Goal: Use online tool/utility: Utilize a website feature to perform a specific function

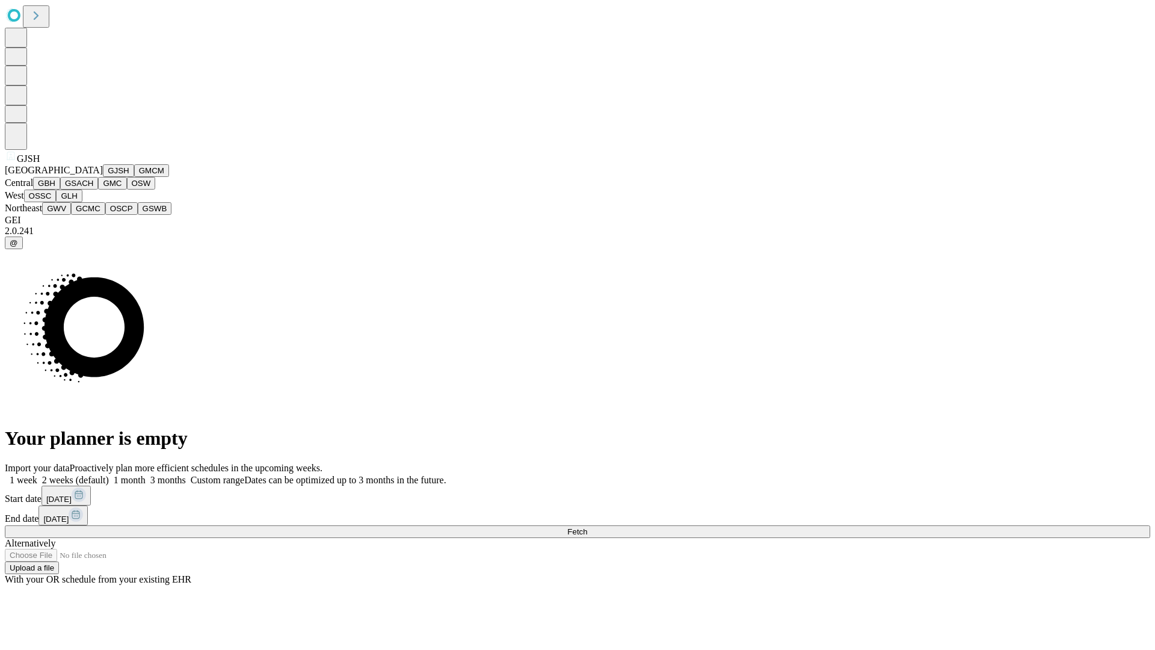
click at [103, 177] on button "GJSH" at bounding box center [118, 170] width 31 height 13
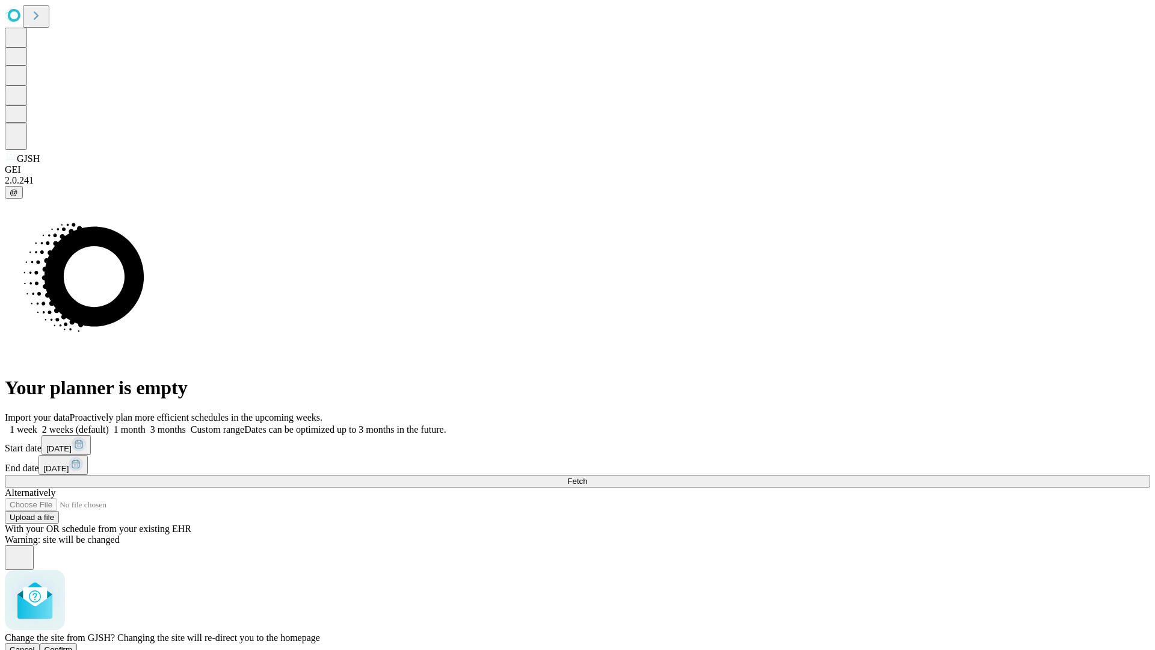
click at [73, 645] on span "Confirm" at bounding box center [59, 649] width 28 height 9
click at [37, 424] on label "1 week" at bounding box center [21, 429] width 32 height 10
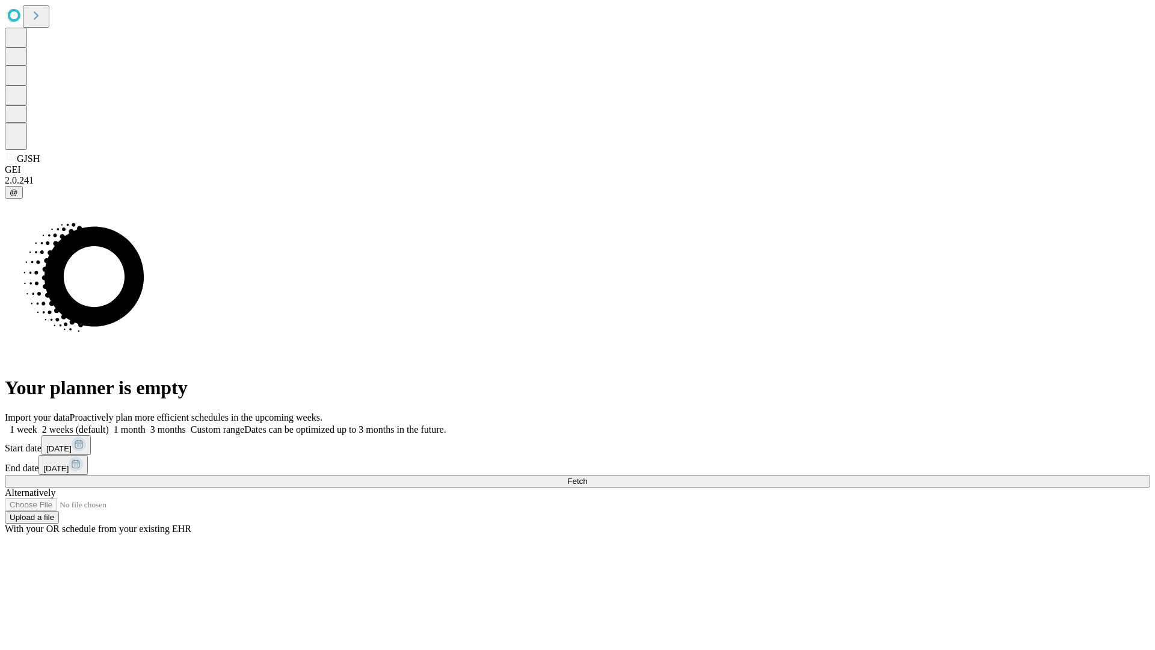
click at [587, 477] on span "Fetch" at bounding box center [577, 481] width 20 height 9
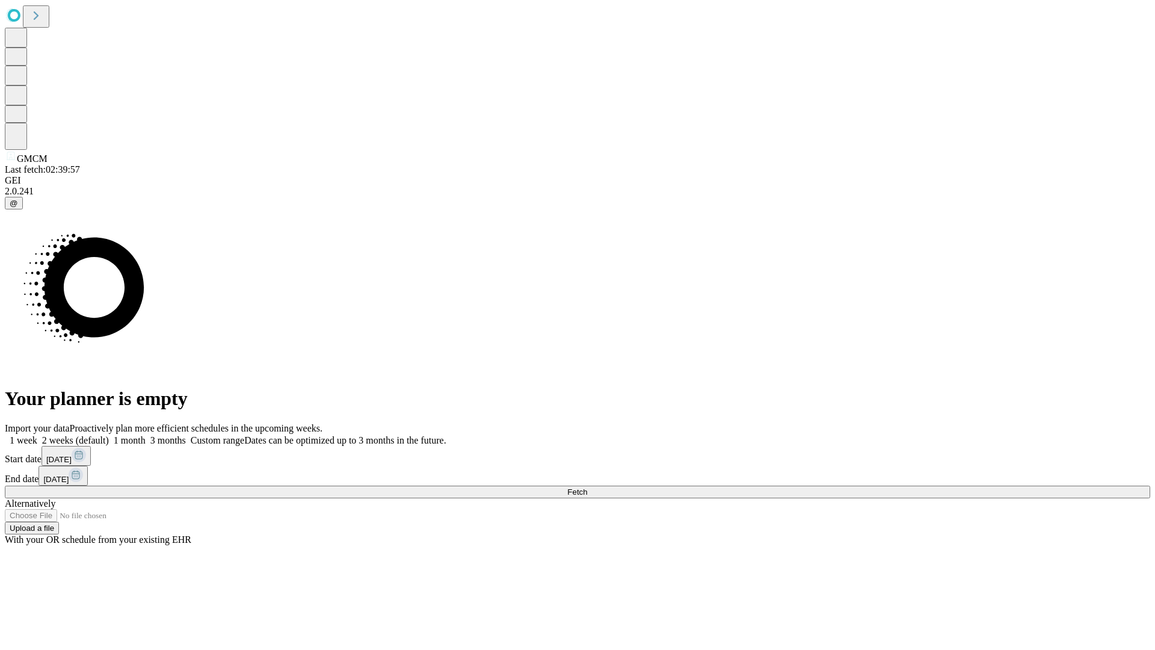
click at [37, 435] on label "1 week" at bounding box center [21, 440] width 32 height 10
click at [587, 487] on span "Fetch" at bounding box center [577, 491] width 20 height 9
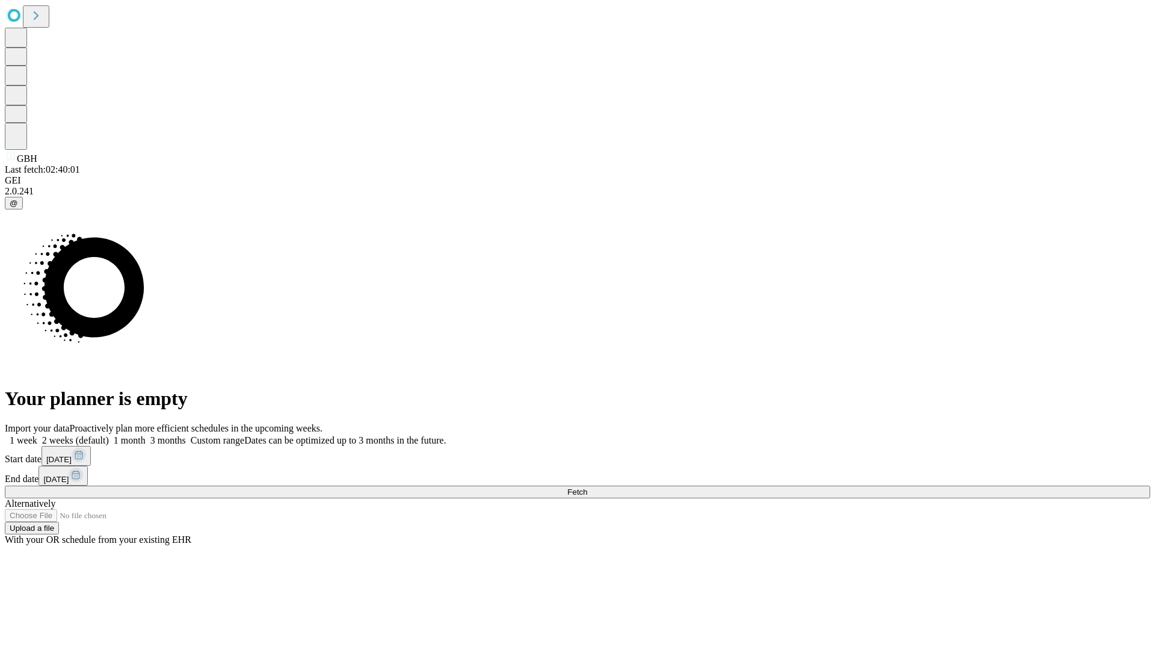
click at [587, 487] on span "Fetch" at bounding box center [577, 491] width 20 height 9
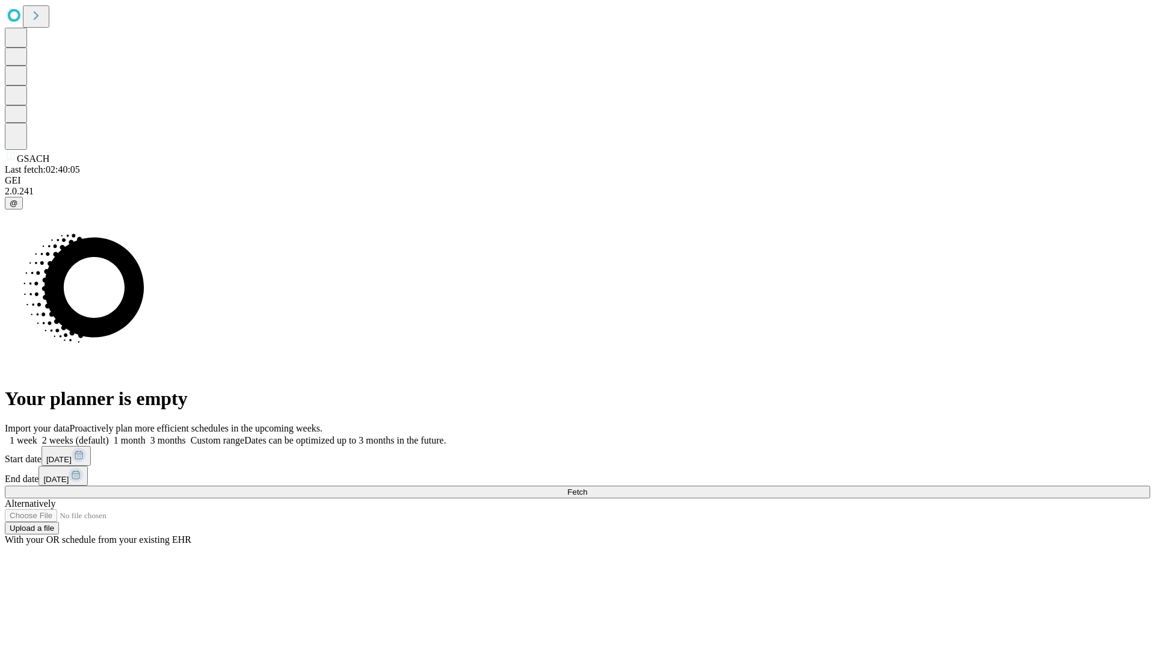
click at [587, 487] on span "Fetch" at bounding box center [577, 491] width 20 height 9
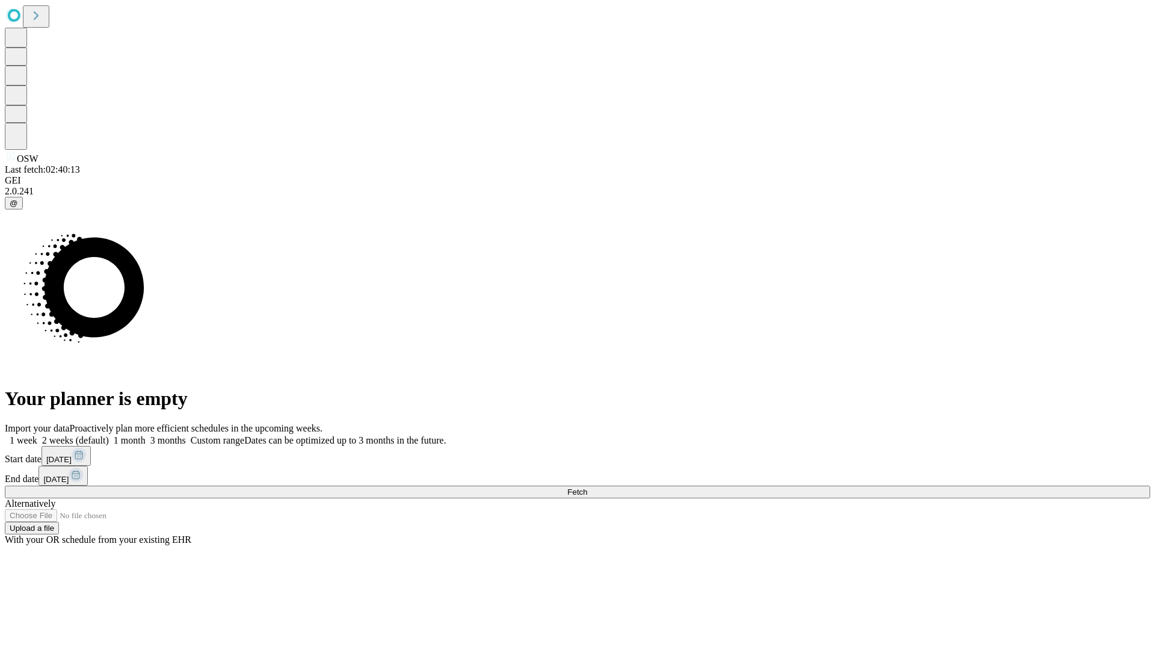
click at [37, 435] on label "1 week" at bounding box center [21, 440] width 32 height 10
click at [587, 487] on span "Fetch" at bounding box center [577, 491] width 20 height 9
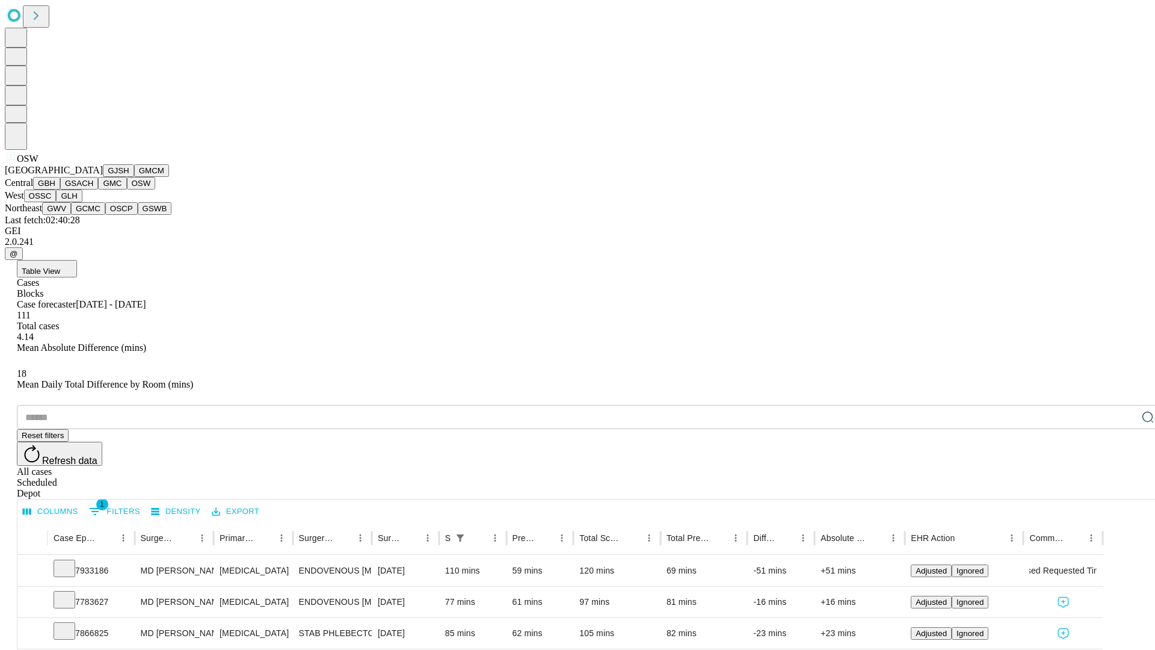
click at [57, 202] on button "OSSC" at bounding box center [40, 196] width 32 height 13
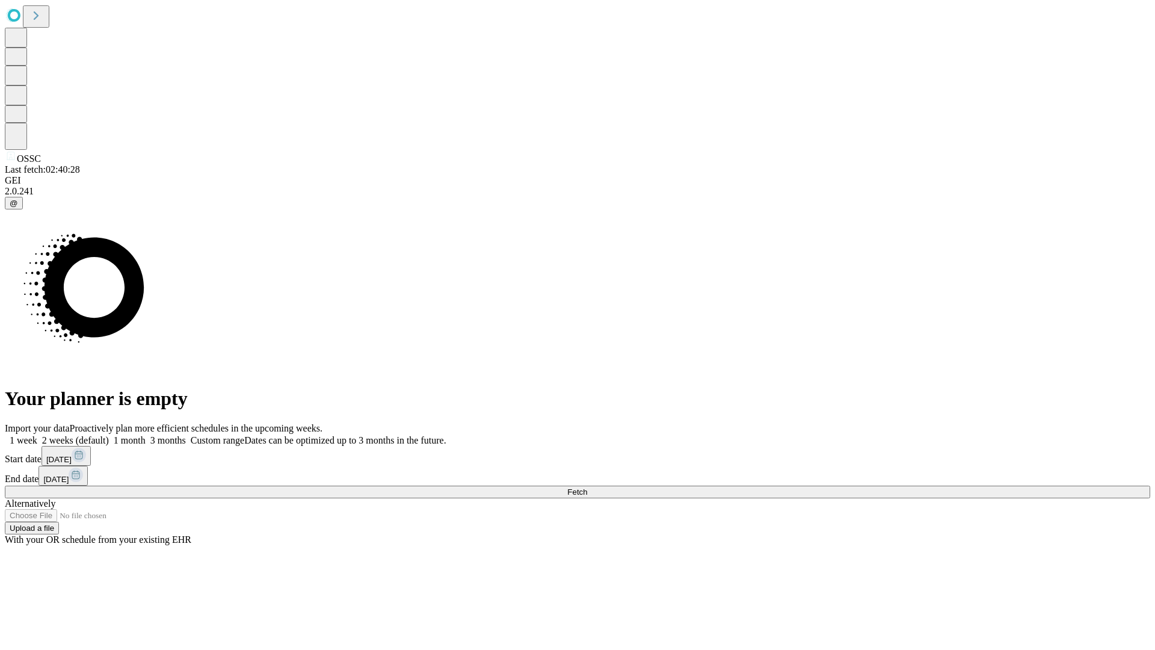
click at [37, 435] on label "1 week" at bounding box center [21, 440] width 32 height 10
click at [587, 487] on span "Fetch" at bounding box center [577, 491] width 20 height 9
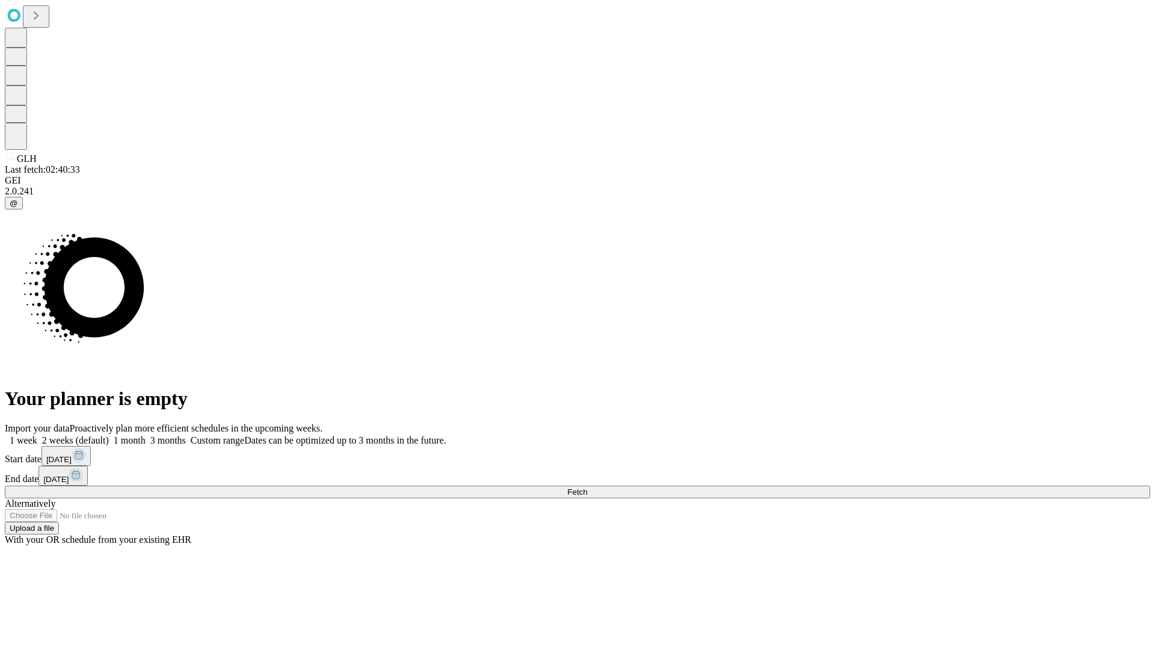
click at [37, 435] on label "1 week" at bounding box center [21, 440] width 32 height 10
click at [587, 487] on span "Fetch" at bounding box center [577, 491] width 20 height 9
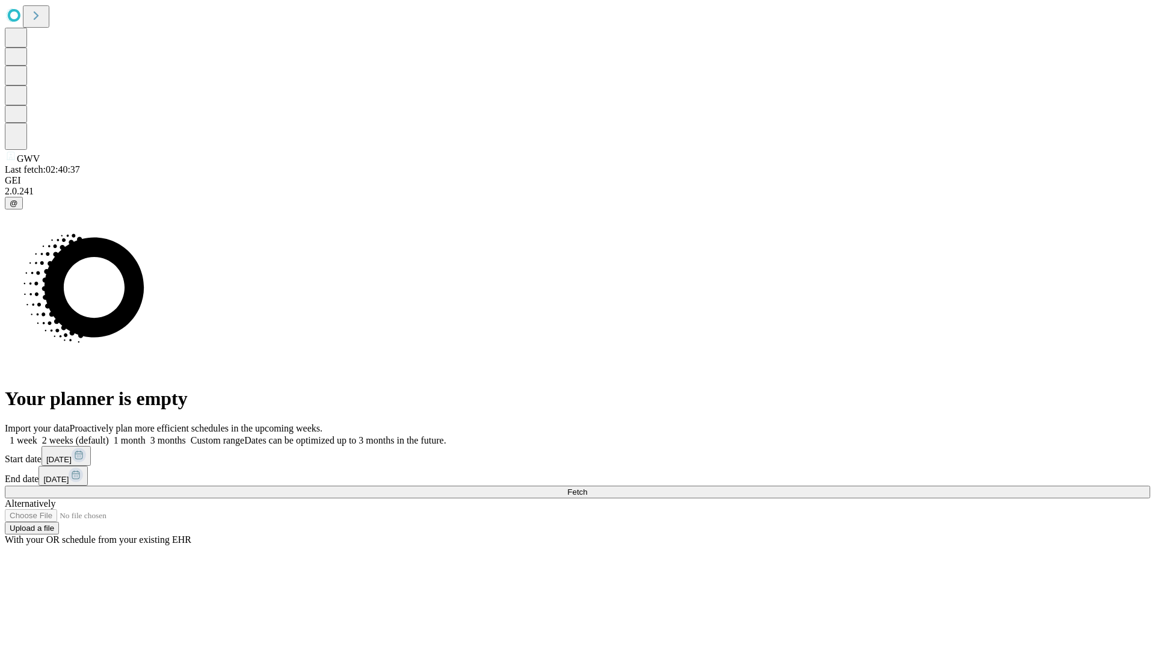
click at [37, 435] on label "1 week" at bounding box center [21, 440] width 32 height 10
click at [587, 487] on span "Fetch" at bounding box center [577, 491] width 20 height 9
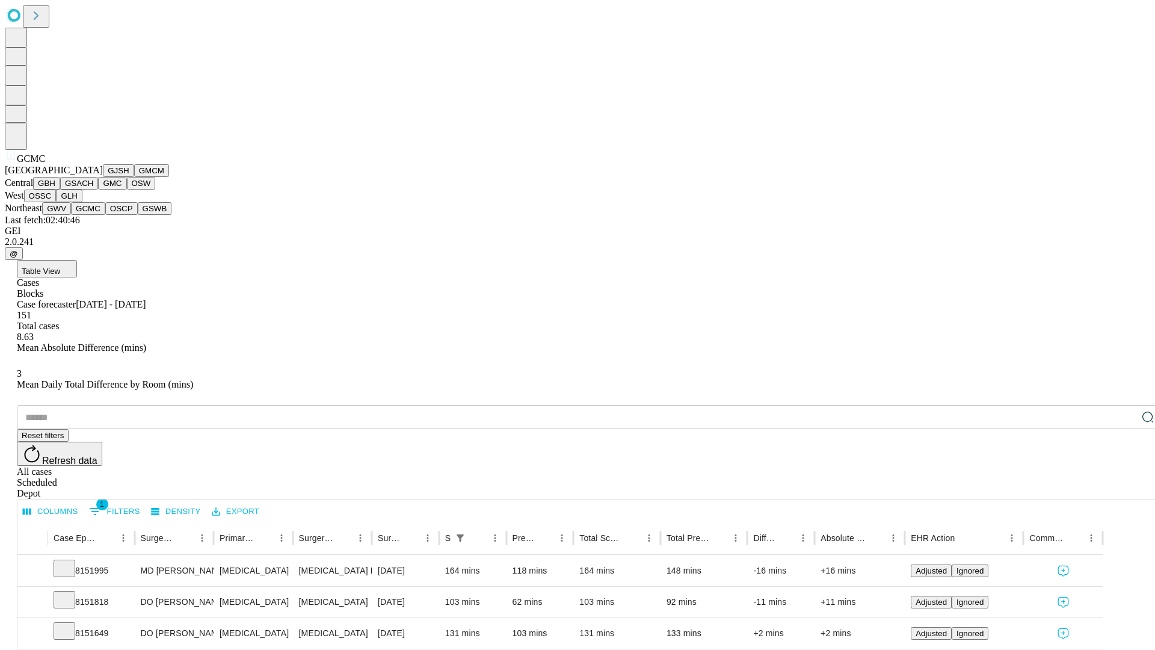
click at [105, 215] on button "OSCP" at bounding box center [121, 208] width 32 height 13
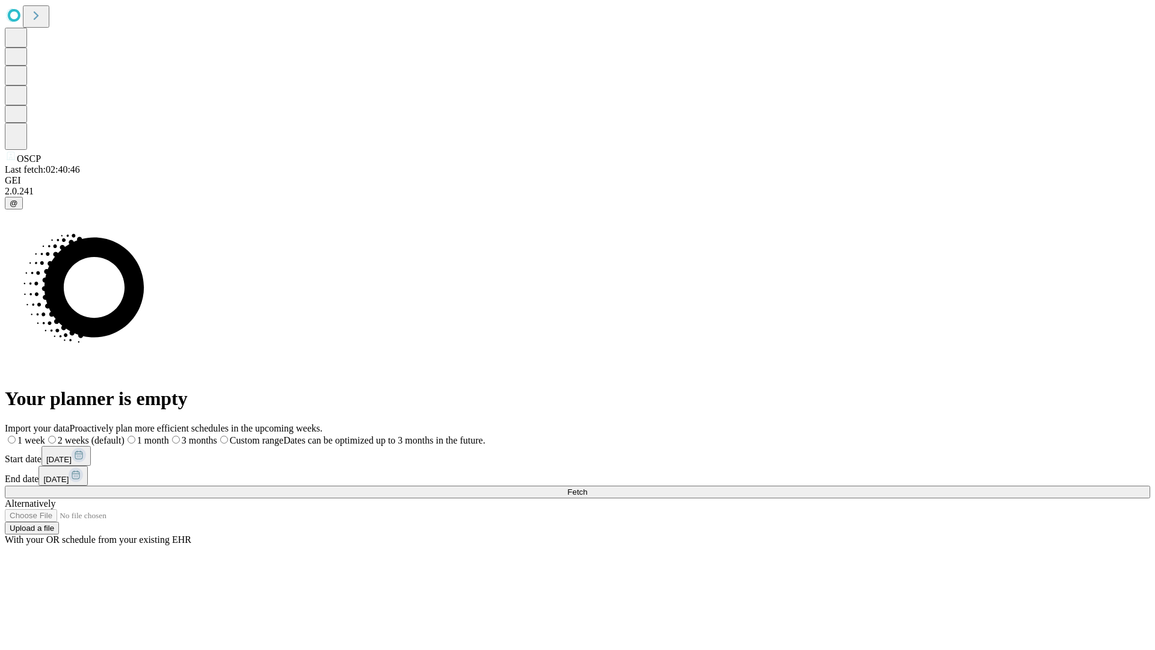
click at [45, 435] on label "1 week" at bounding box center [25, 440] width 40 height 10
click at [587, 487] on span "Fetch" at bounding box center [577, 491] width 20 height 9
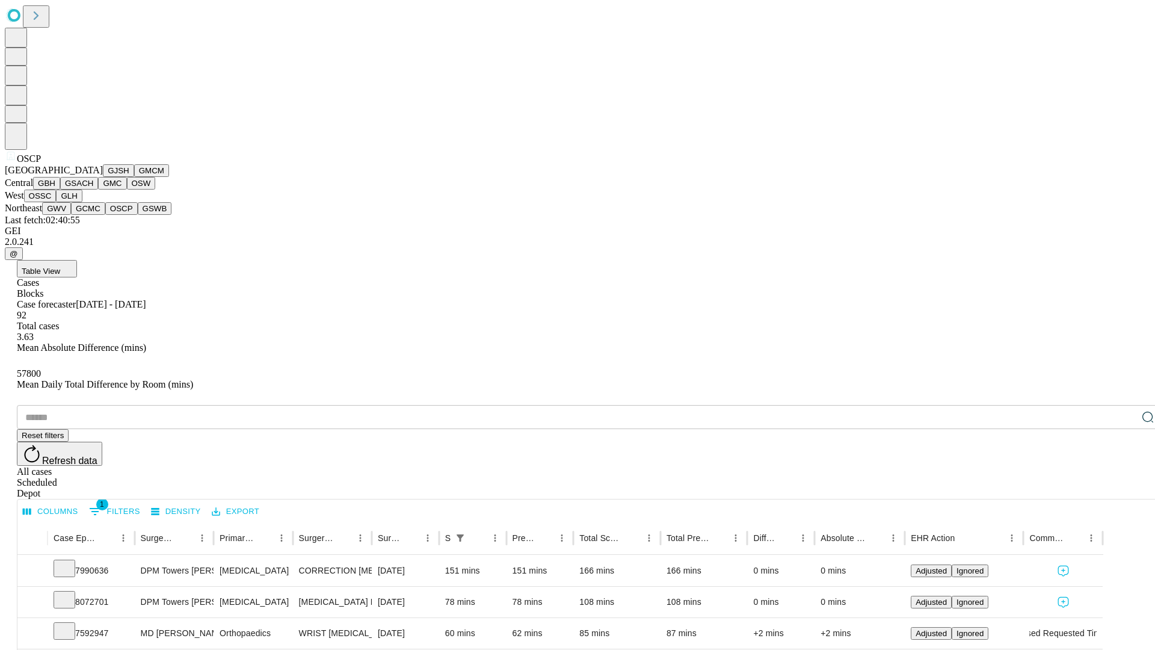
click at [138, 215] on button "GSWB" at bounding box center [155, 208] width 34 height 13
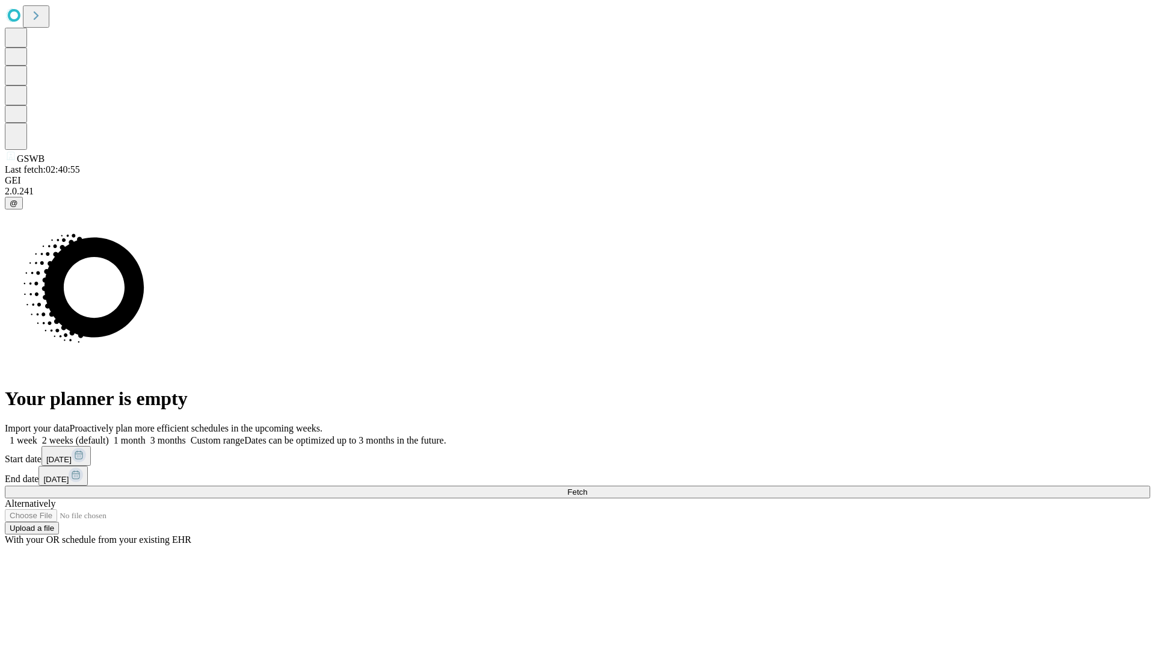
click at [37, 435] on label "1 week" at bounding box center [21, 440] width 32 height 10
click at [587, 487] on span "Fetch" at bounding box center [577, 491] width 20 height 9
